Goal: Transaction & Acquisition: Book appointment/travel/reservation

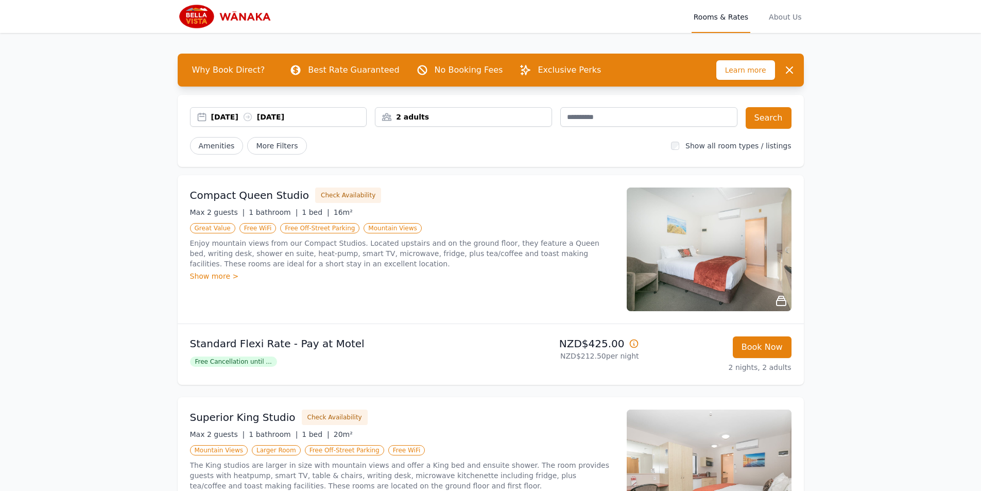
click at [482, 117] on div "2 adults" at bounding box center [464, 117] width 176 height 10
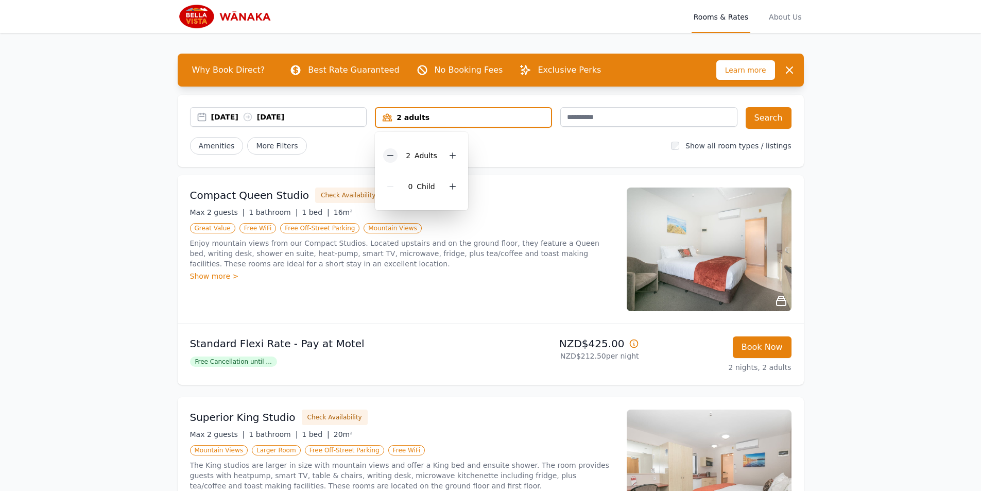
click at [392, 155] on icon at bounding box center [390, 155] width 8 height 8
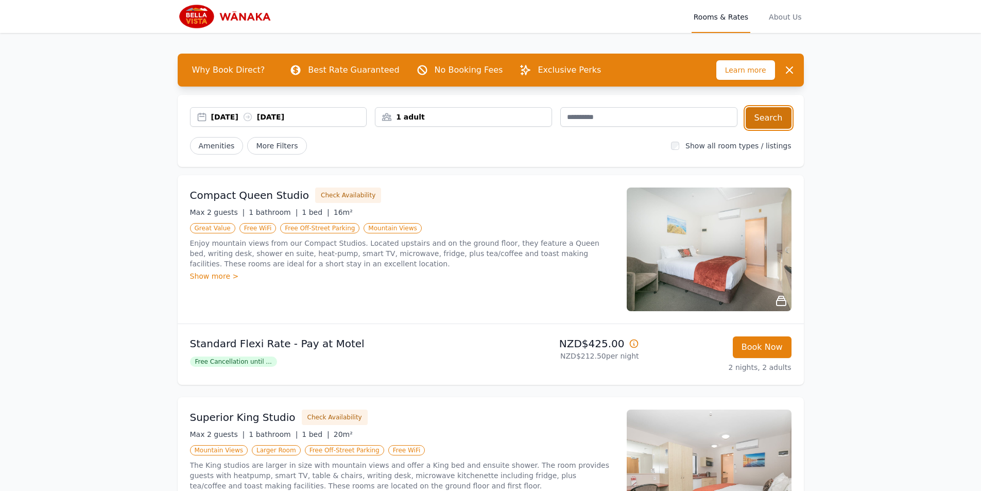
click at [774, 117] on button "Search" at bounding box center [769, 118] width 46 height 22
click at [238, 362] on span "Free Cancellation until ..." at bounding box center [233, 361] width 87 height 10
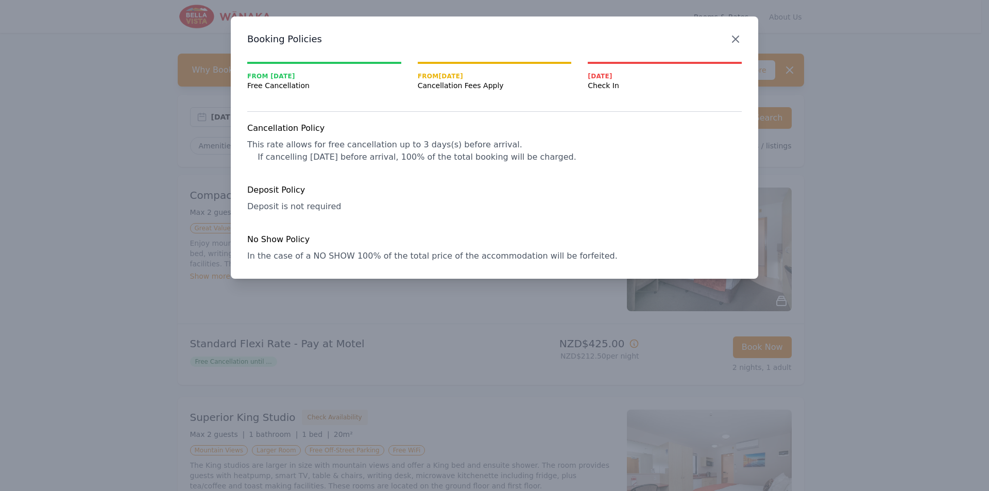
click at [737, 39] on icon "button" at bounding box center [735, 39] width 12 height 12
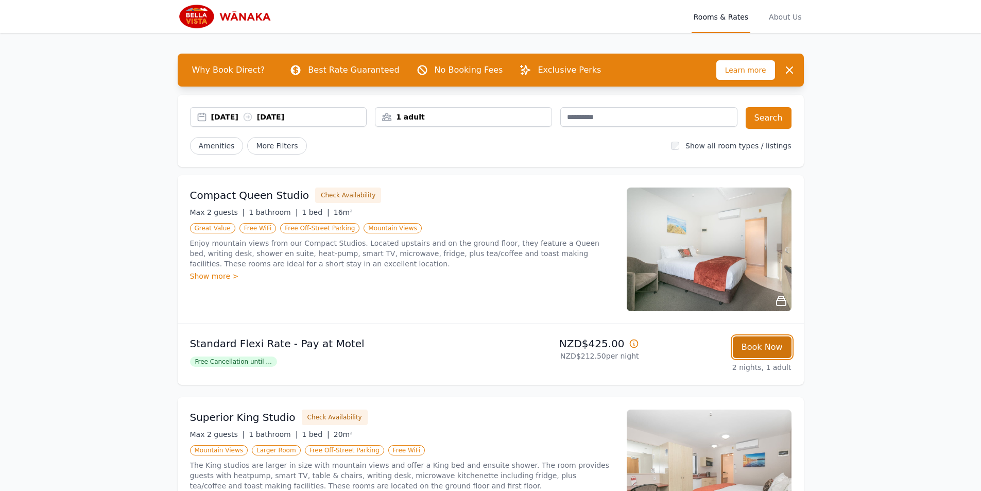
click at [767, 348] on button "Book Now" at bounding box center [762, 347] width 59 height 22
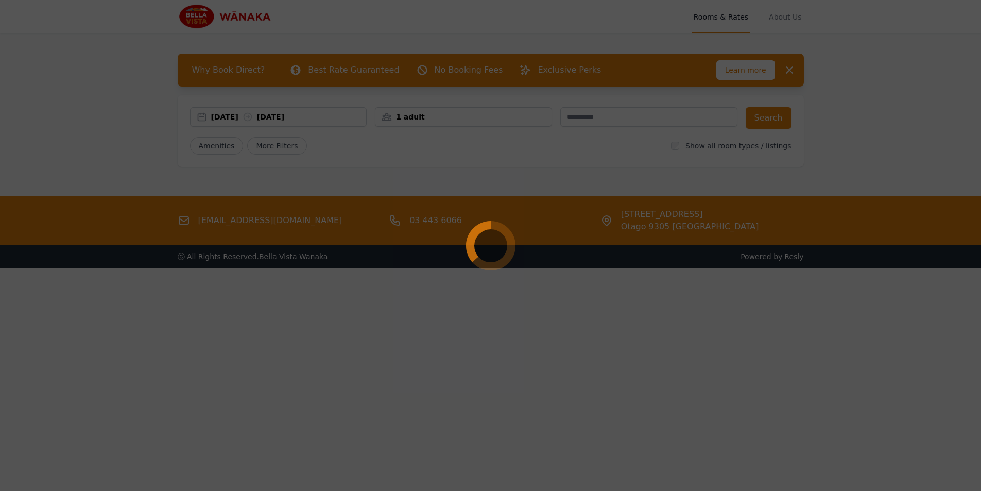
select select "**"
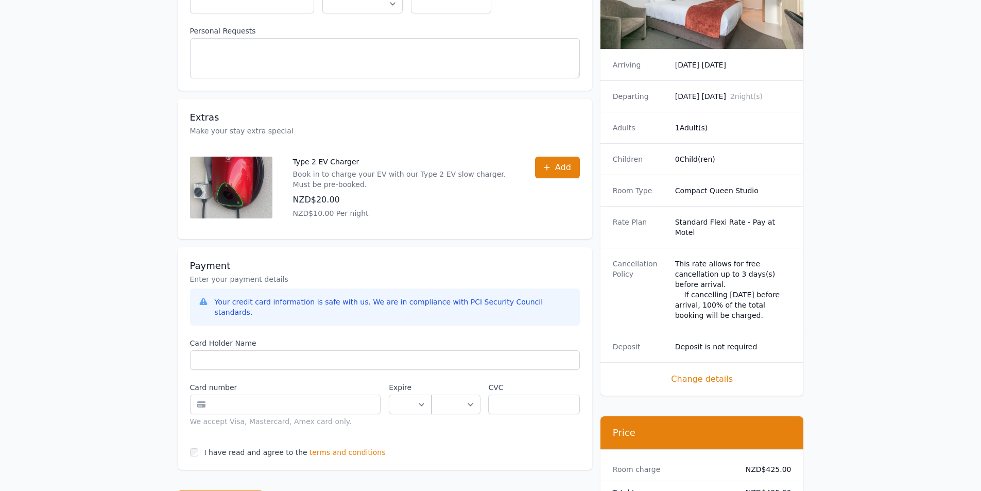
scroll to position [309, 0]
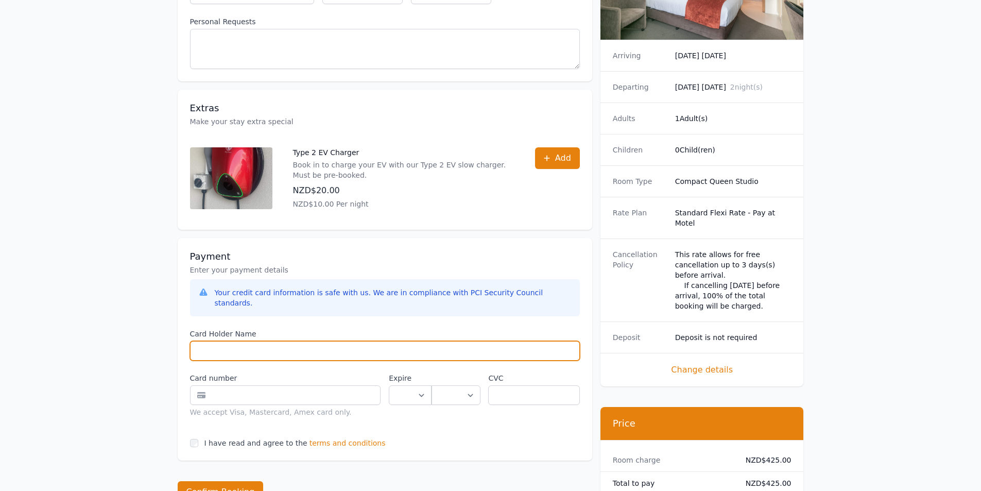
click at [215, 341] on input "Card Holder Name" at bounding box center [385, 351] width 390 height 20
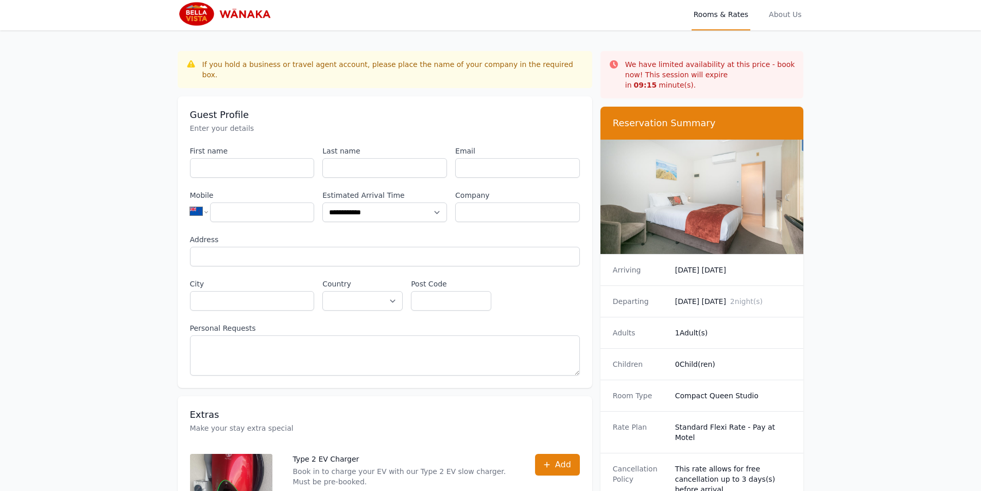
scroll to position [0, 0]
